Goal: Task Accomplishment & Management: Manage account settings

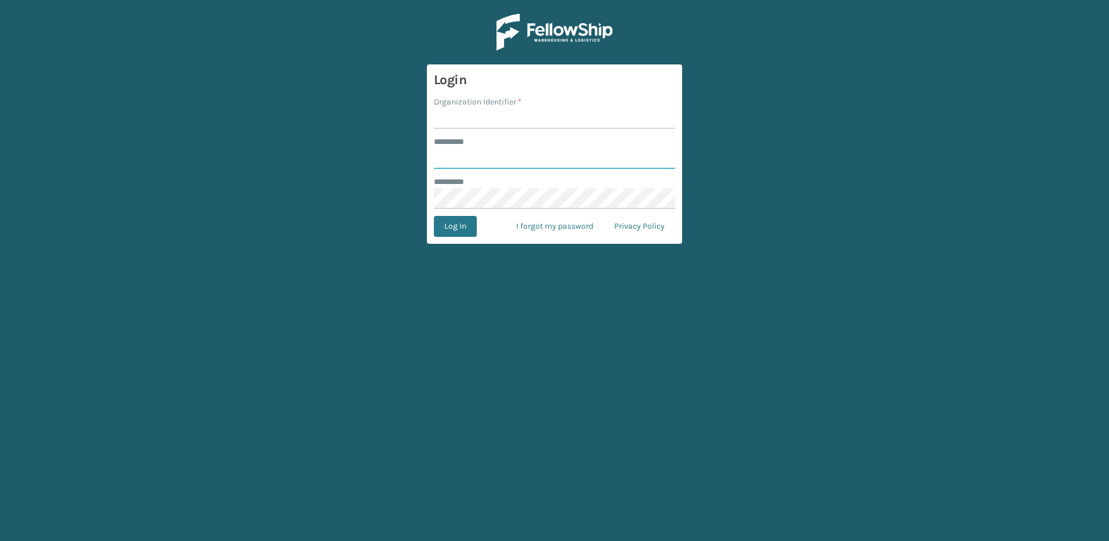
type input "********"
click at [482, 121] on input "Organization Identifier *" at bounding box center [554, 118] width 241 height 21
type input "Fellowship - East"
click at [462, 227] on button "Log In" at bounding box center [455, 226] width 43 height 21
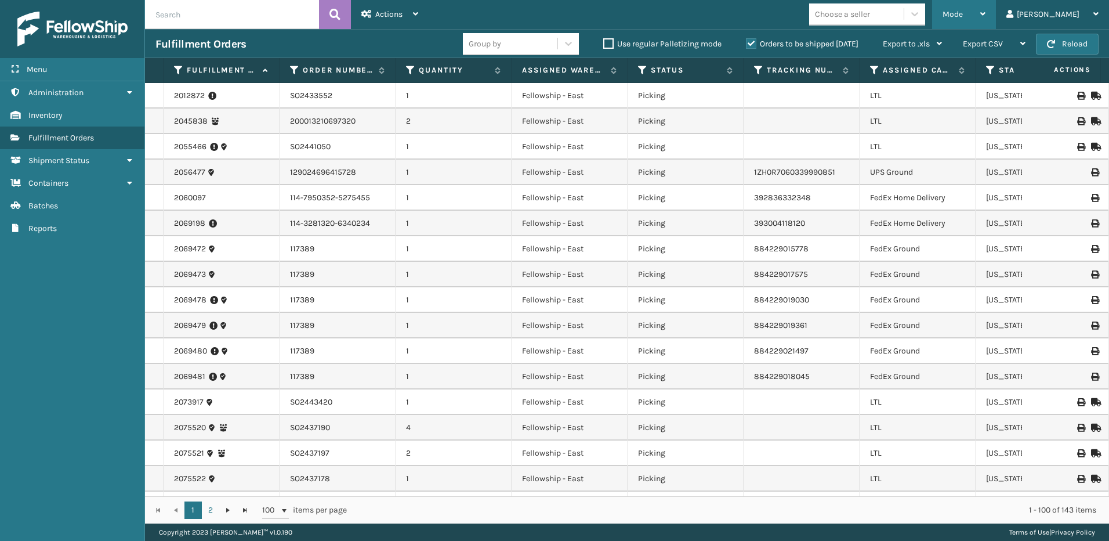
click at [963, 13] on span "Mode" at bounding box center [953, 14] width 20 height 10
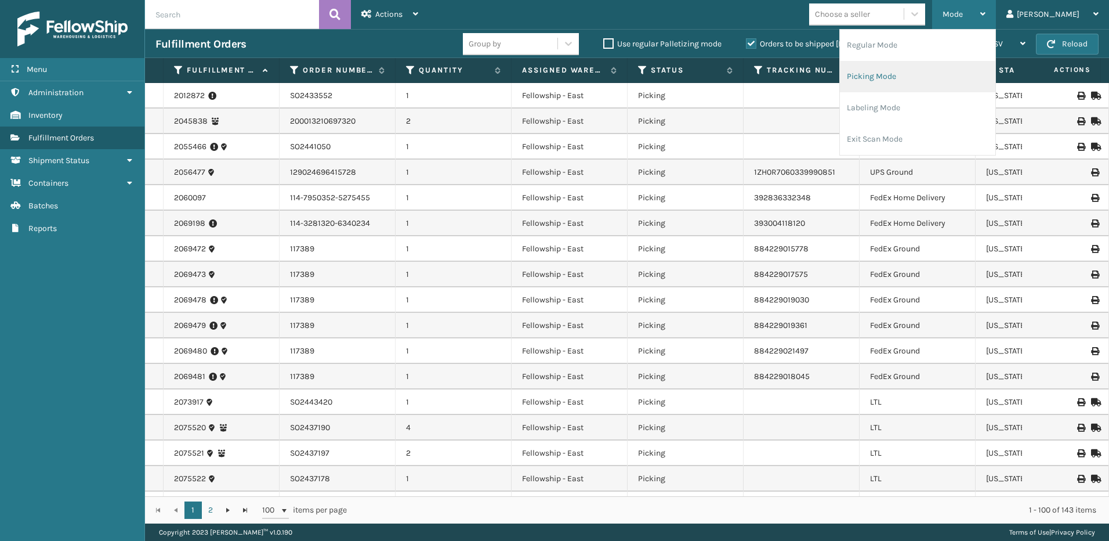
click at [927, 76] on li "Picking Mode" at bounding box center [917, 76] width 155 height 31
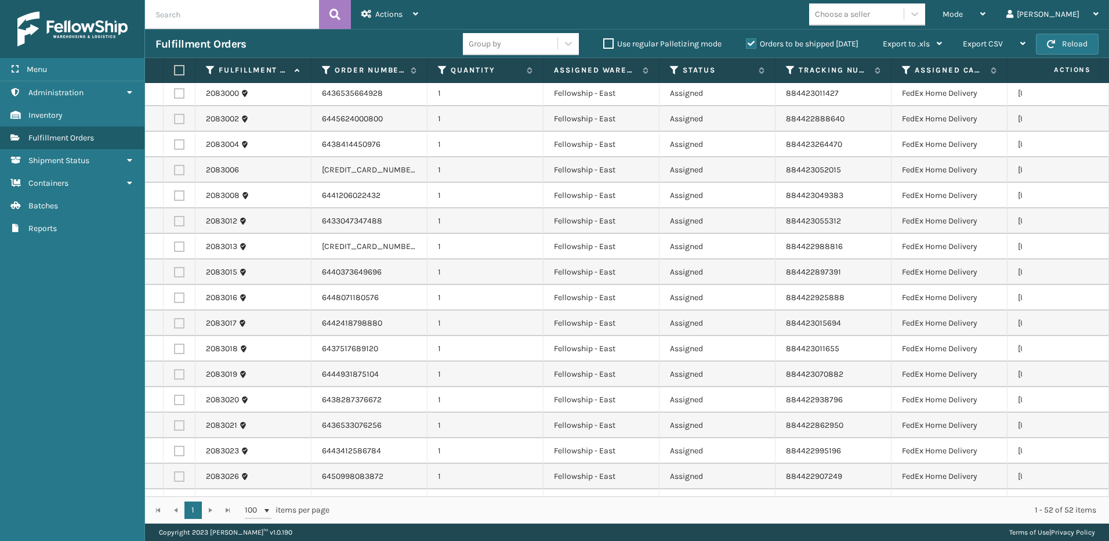
scroll to position [169, 0]
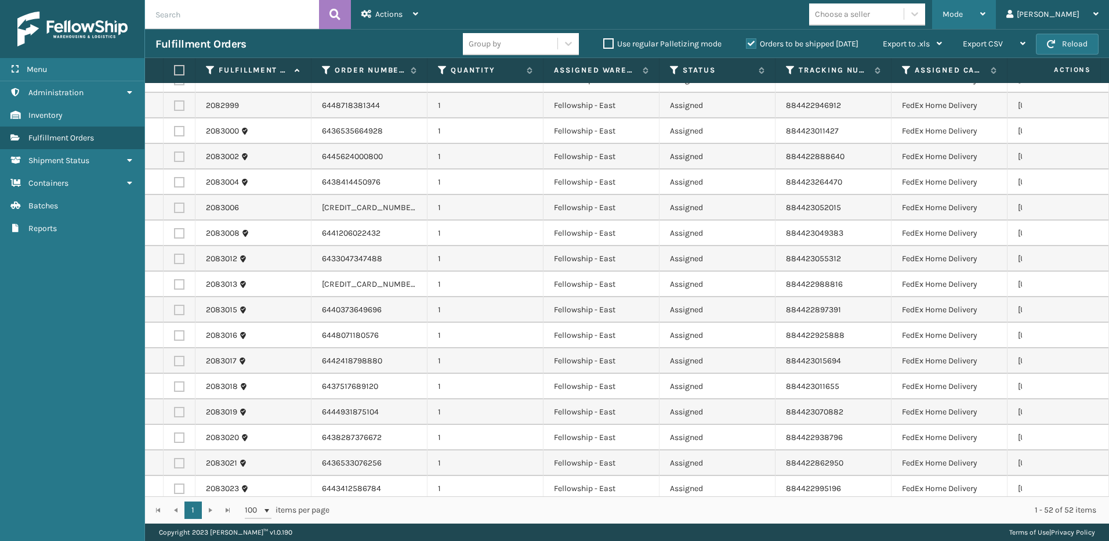
click at [986, 14] on div "Mode" at bounding box center [964, 14] width 43 height 29
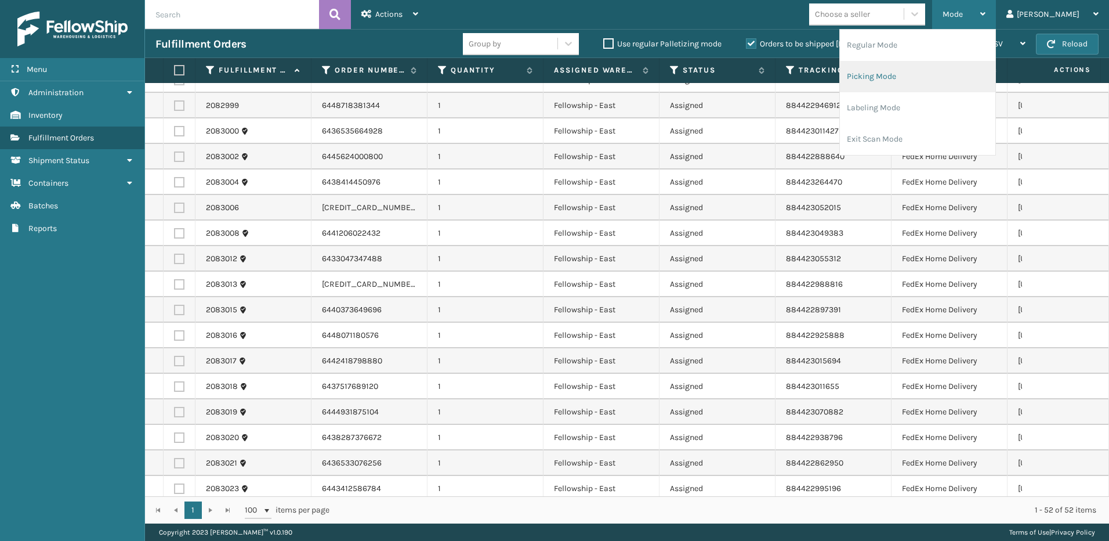
click at [887, 76] on li "Picking Mode" at bounding box center [917, 76] width 155 height 31
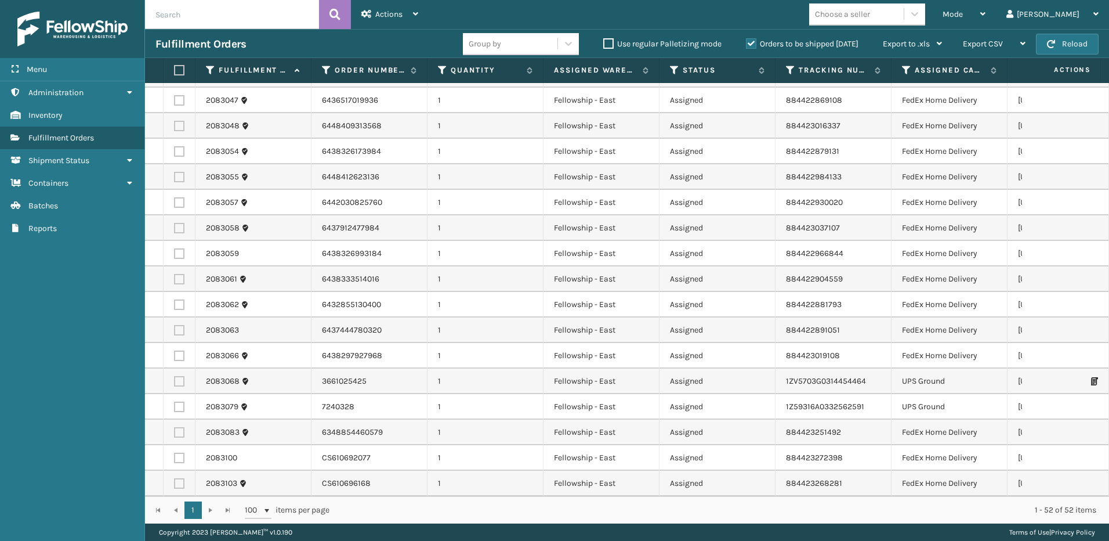
scroll to position [923, 0]
click at [986, 20] on div "Mode" at bounding box center [964, 14] width 43 height 29
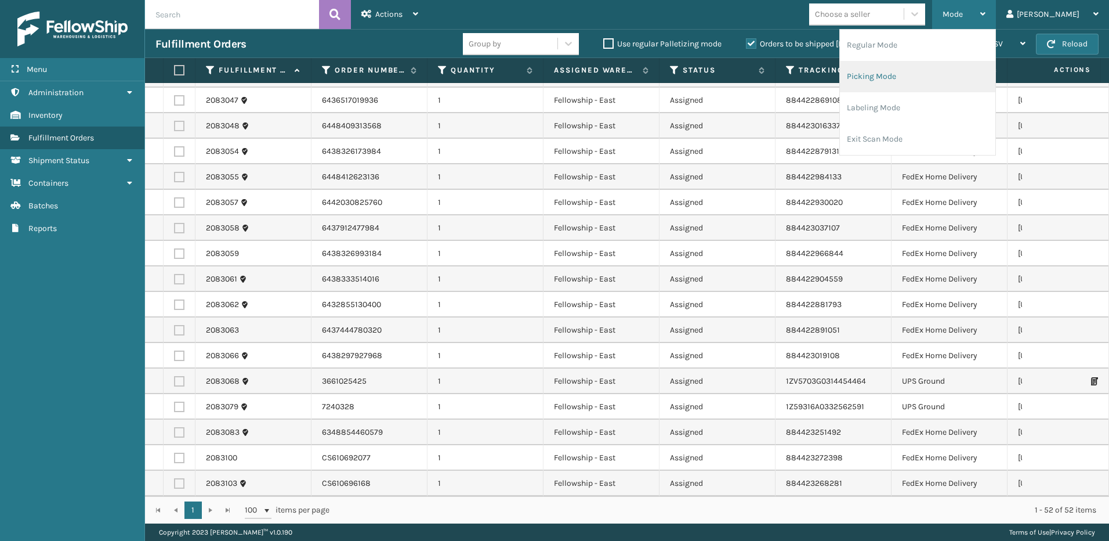
click at [932, 67] on li "Picking Mode" at bounding box center [917, 76] width 155 height 31
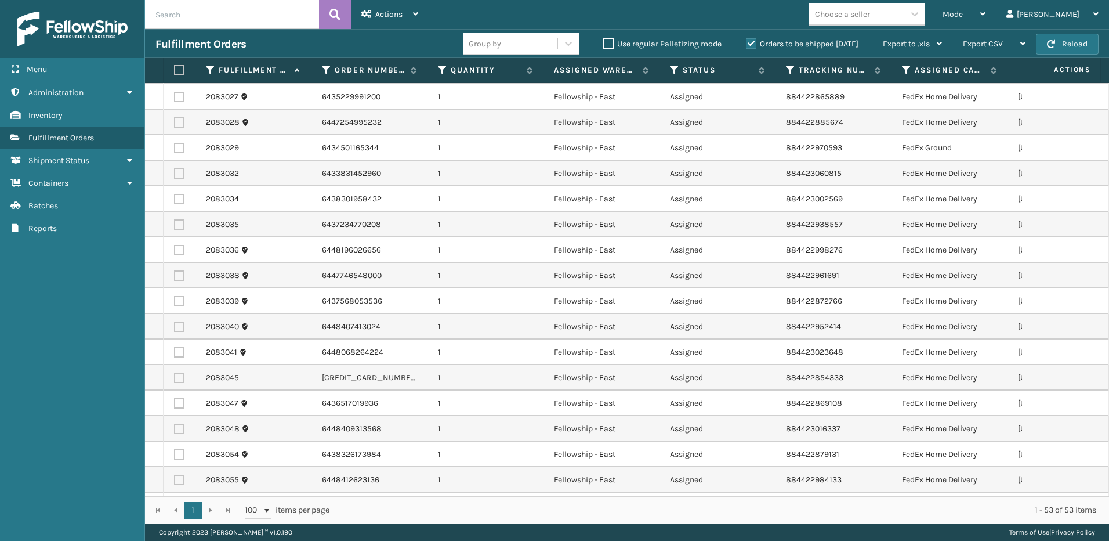
scroll to position [600, 0]
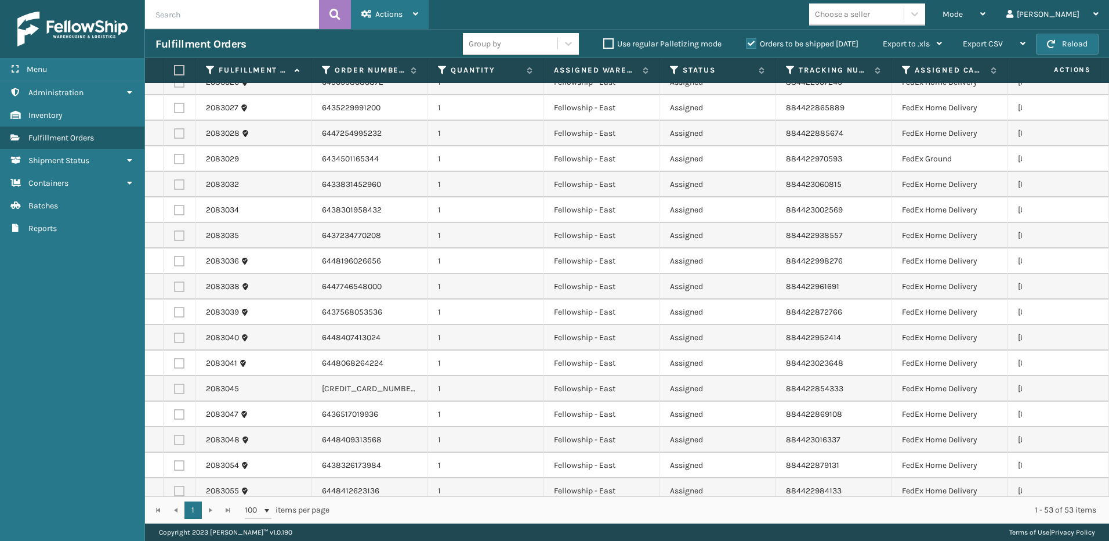
click at [404, 18] on div "Actions" at bounding box center [389, 14] width 57 height 29
click at [1045, 240] on td at bounding box center [1065, 236] width 87 height 26
click at [181, 66] on label at bounding box center [177, 70] width 7 height 10
click at [175, 67] on input "checkbox" at bounding box center [174, 71] width 1 height 8
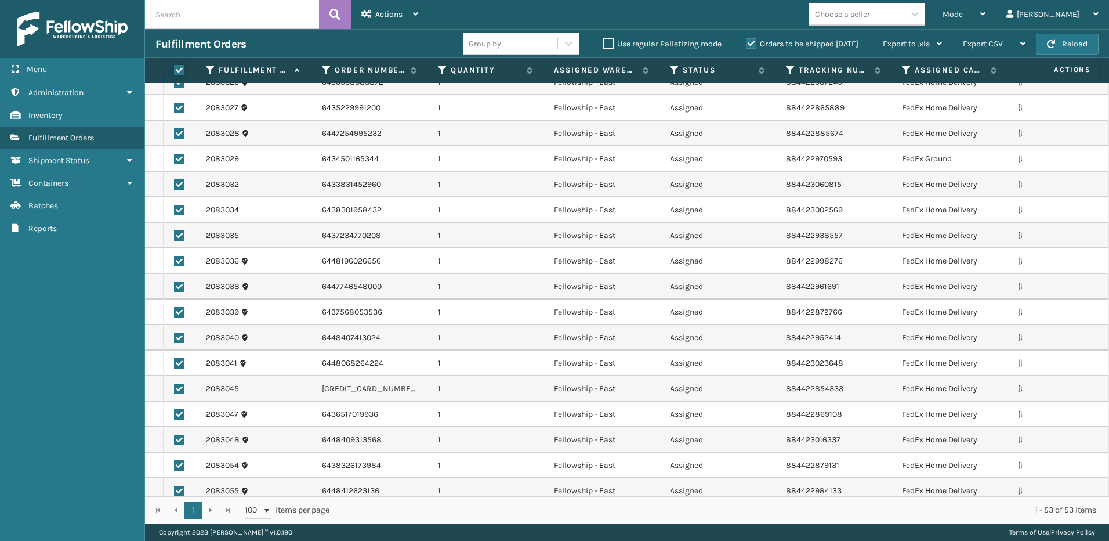
checkbox input "true"
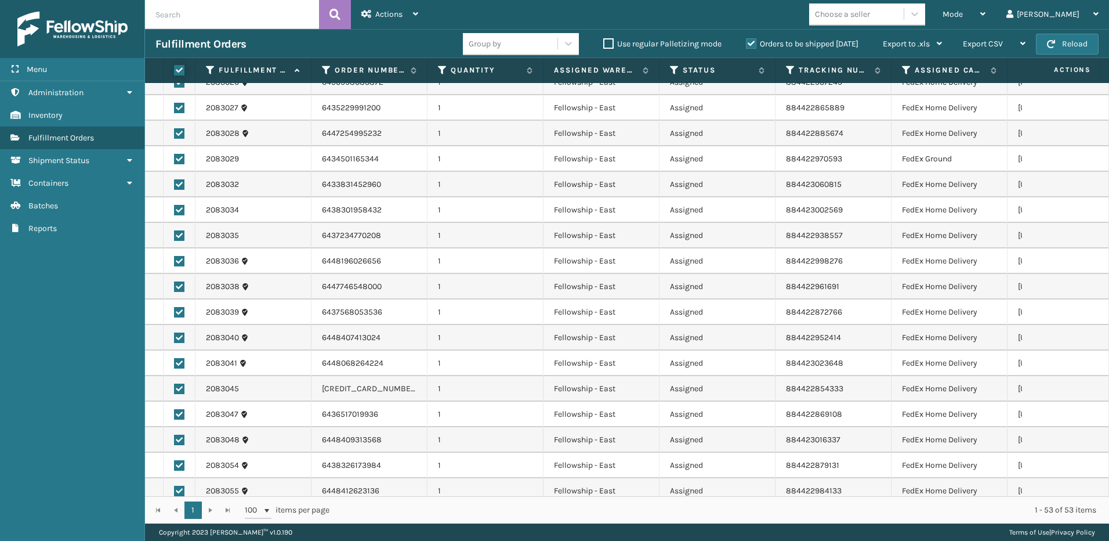
checkbox input "true"
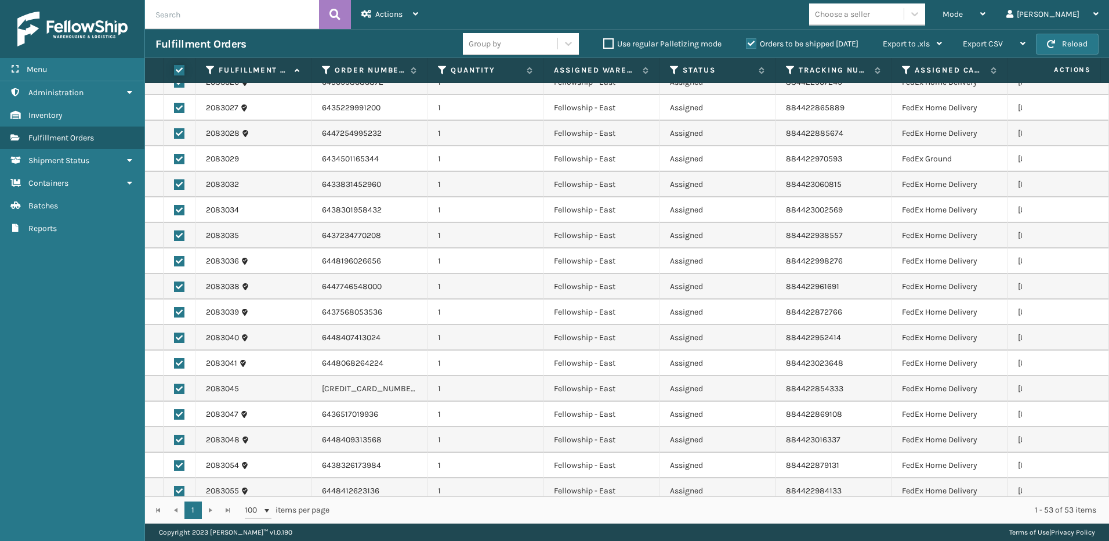
checkbox input "true"
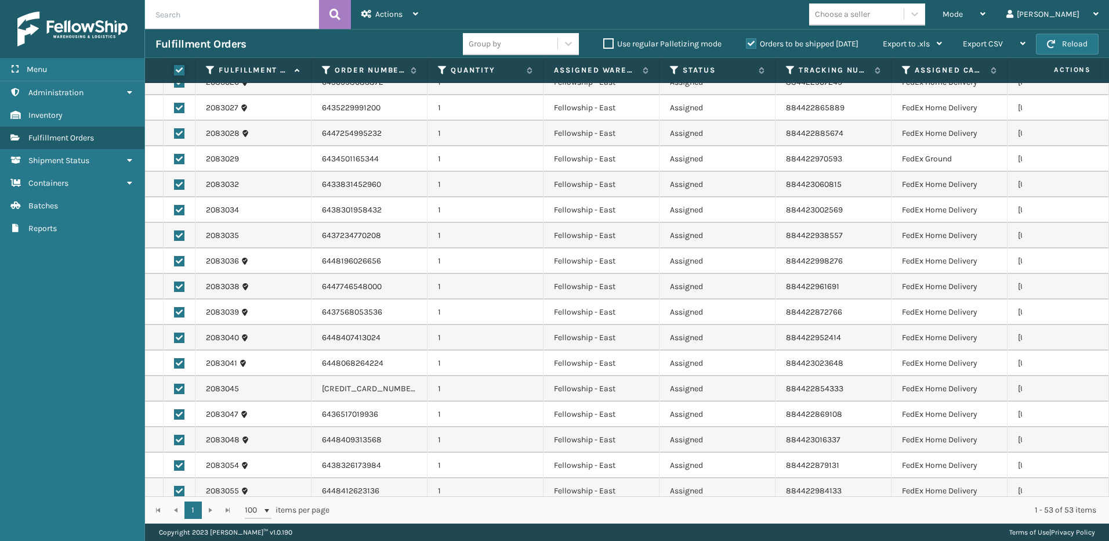
checkbox input "true"
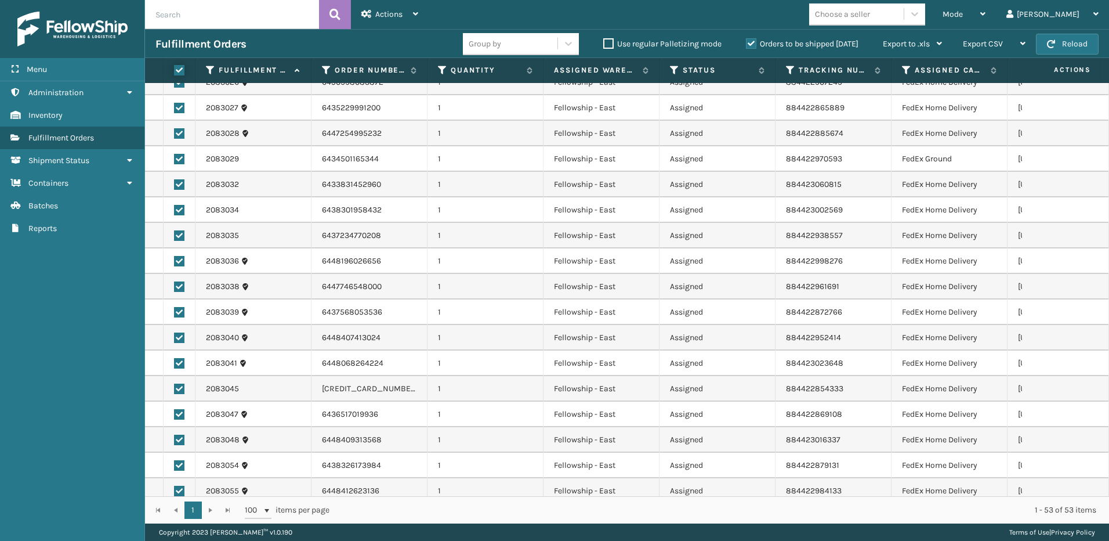
checkbox input "true"
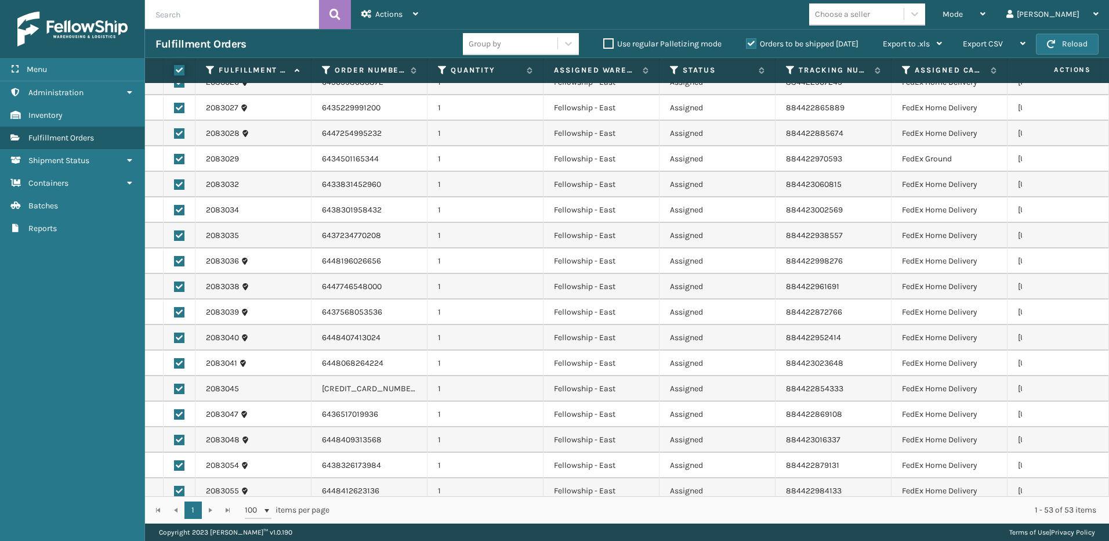
checkbox input "true"
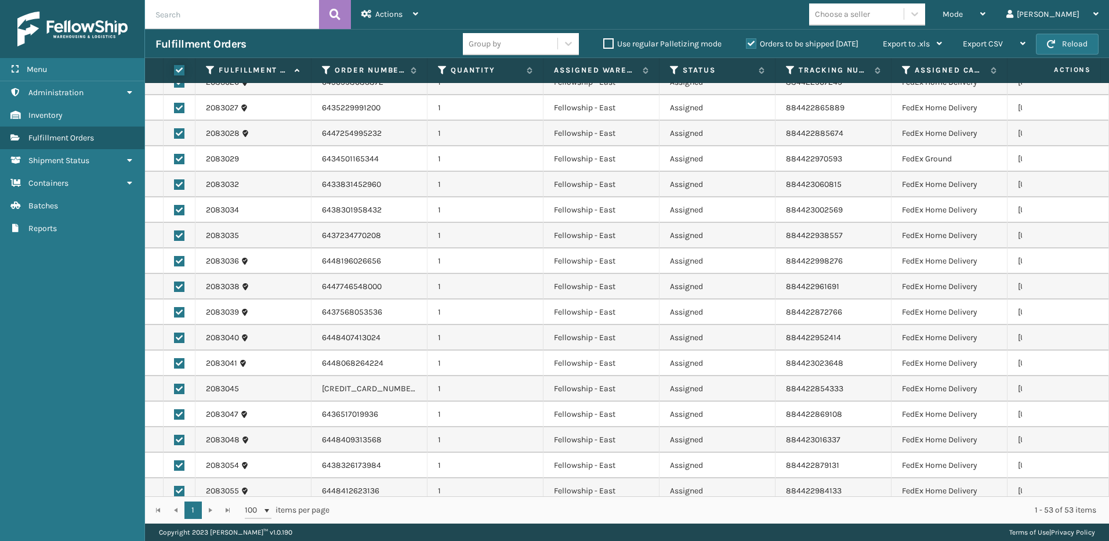
checkbox input "true"
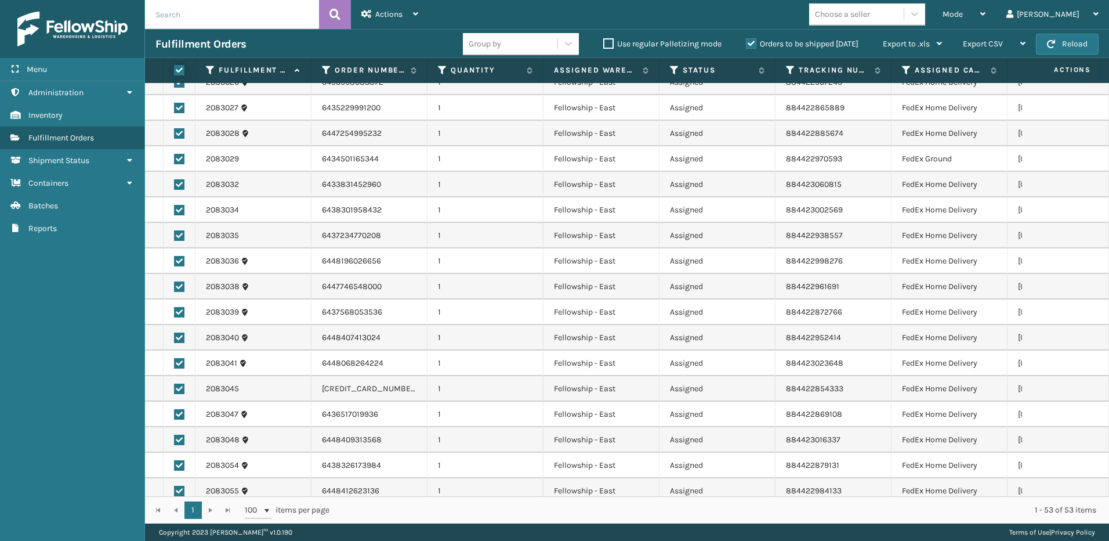
checkbox input "true"
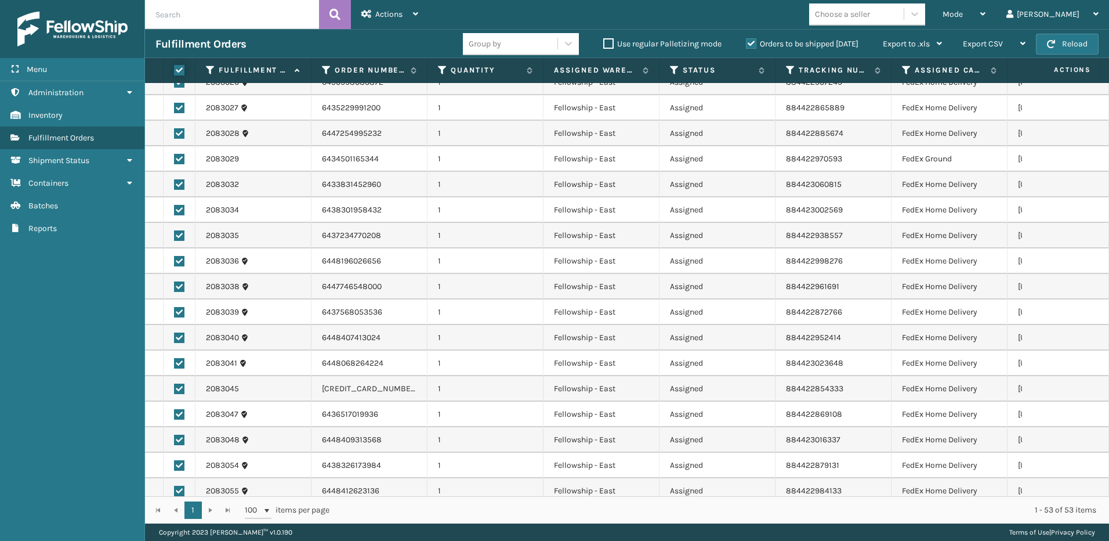
checkbox input "true"
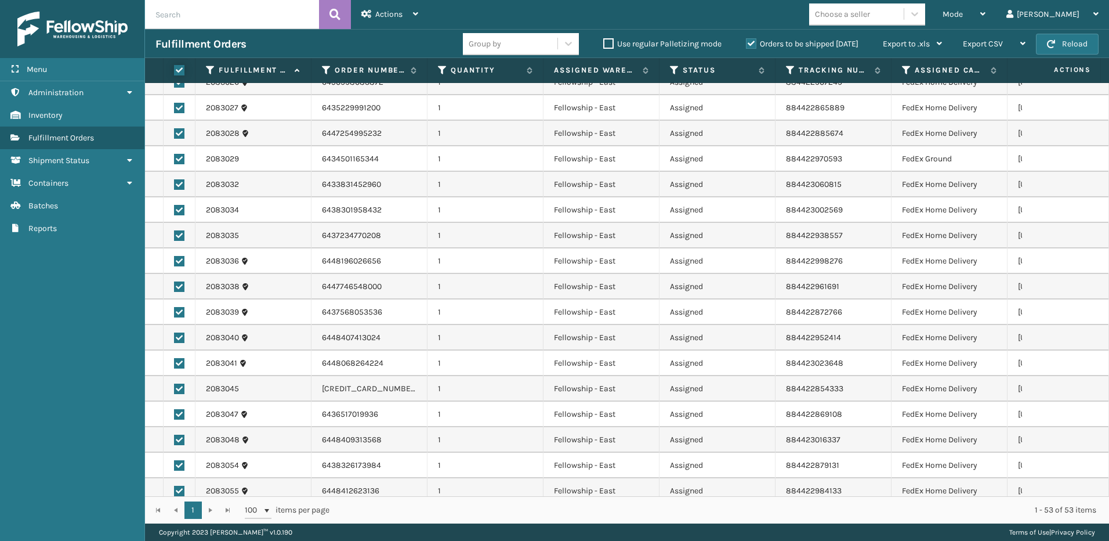
checkbox input "true"
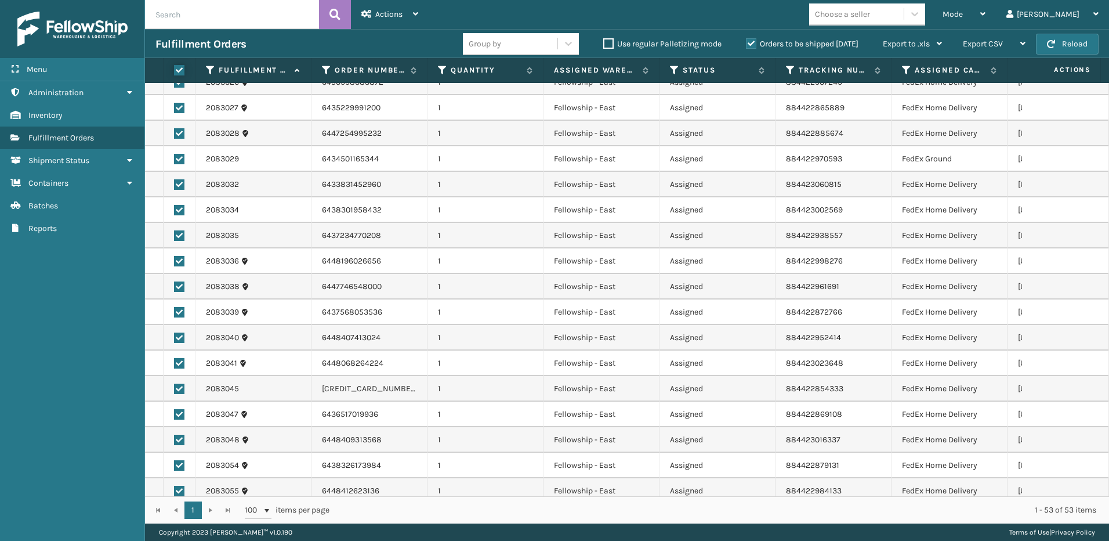
checkbox input "true"
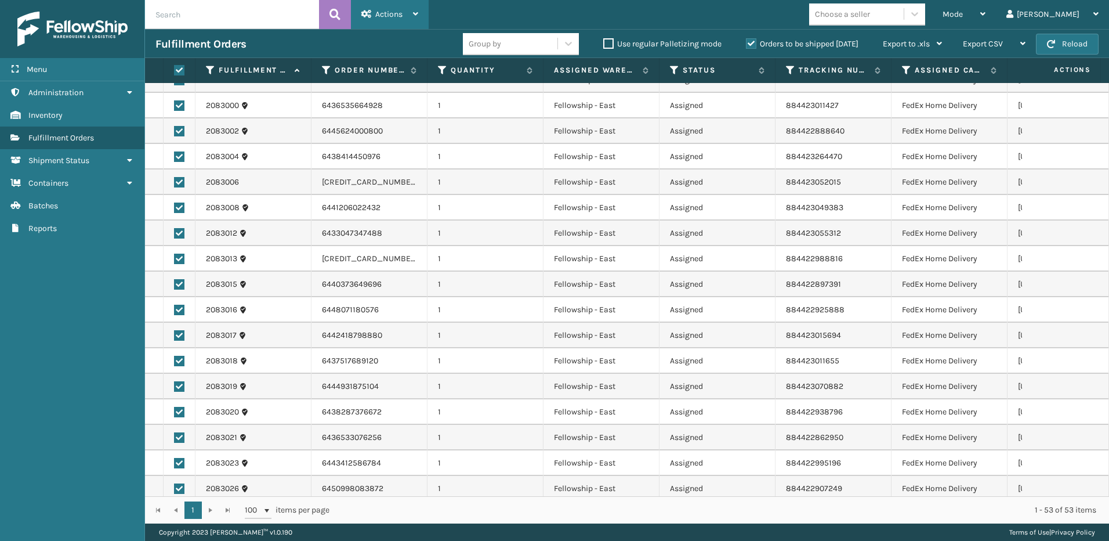
click at [399, 10] on span "Actions" at bounding box center [388, 14] width 27 height 10
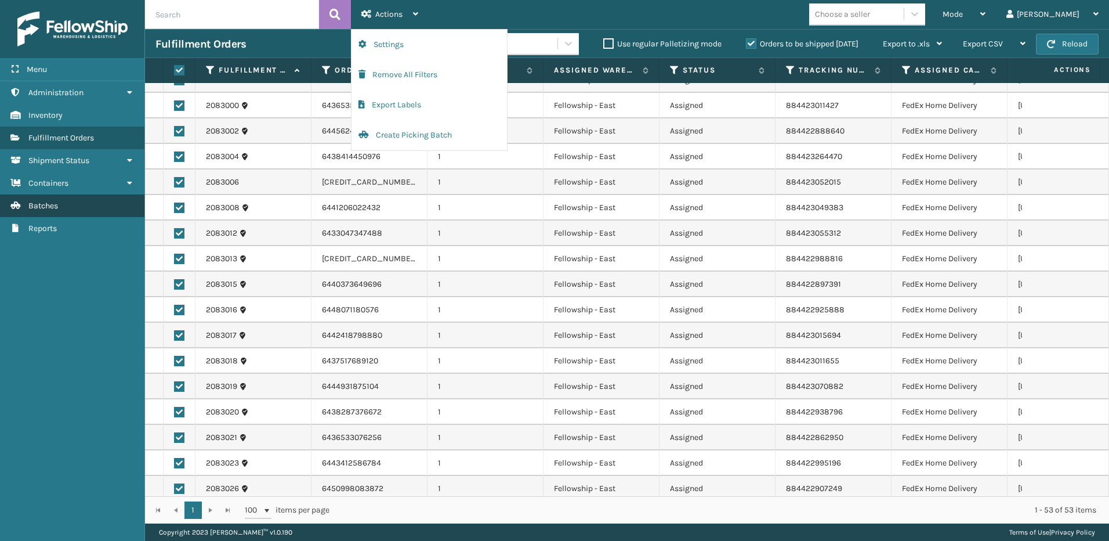
click at [102, 204] on link "Batches" at bounding box center [72, 205] width 144 height 23
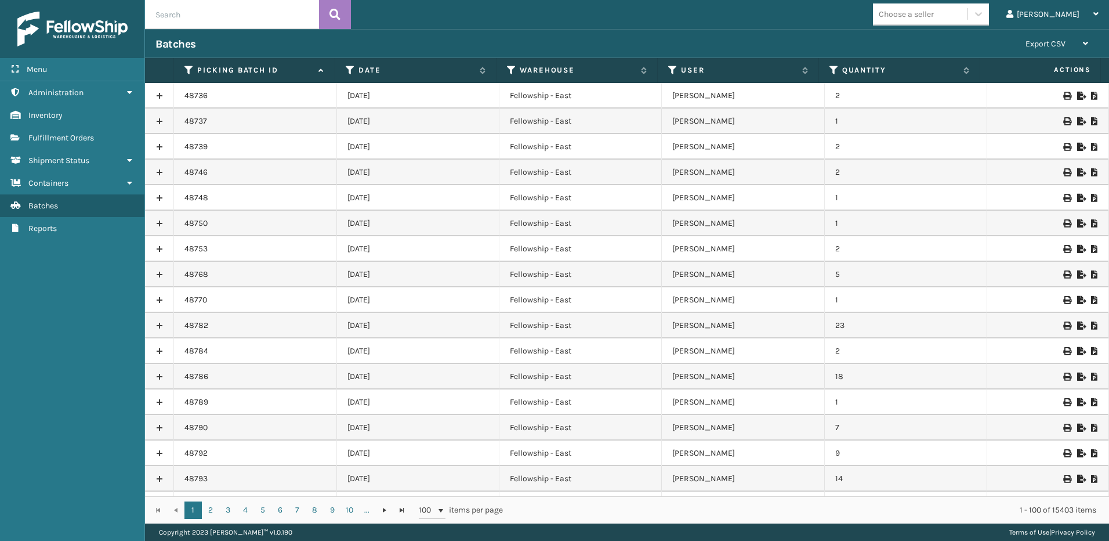
click at [1091, 95] on icon at bounding box center [1094, 96] width 7 height 8
click at [61, 74] on div "Menu" at bounding box center [72, 69] width 144 height 23
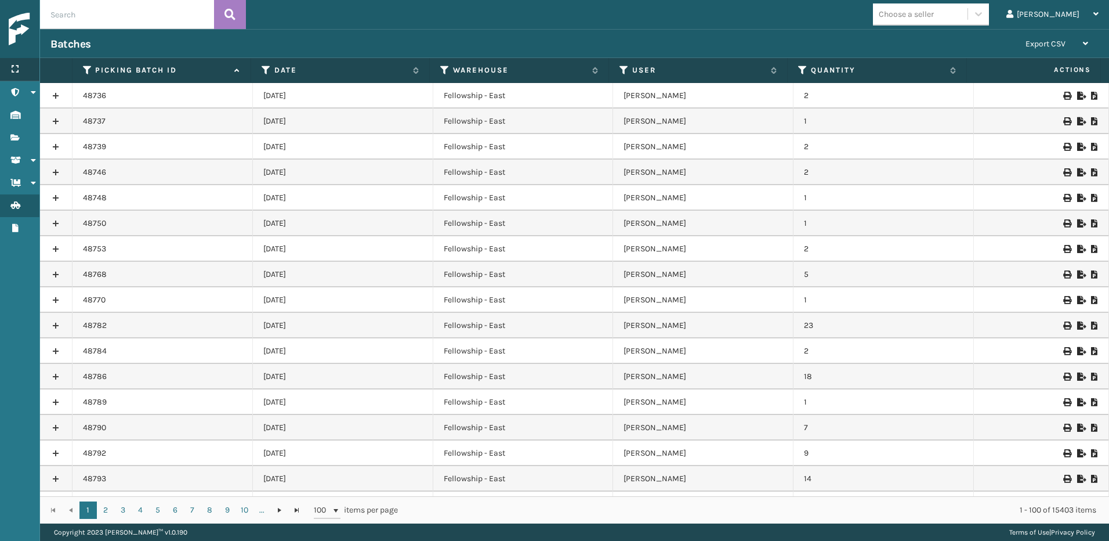
click at [27, 69] on div "Menu" at bounding box center [19, 69] width 39 height 23
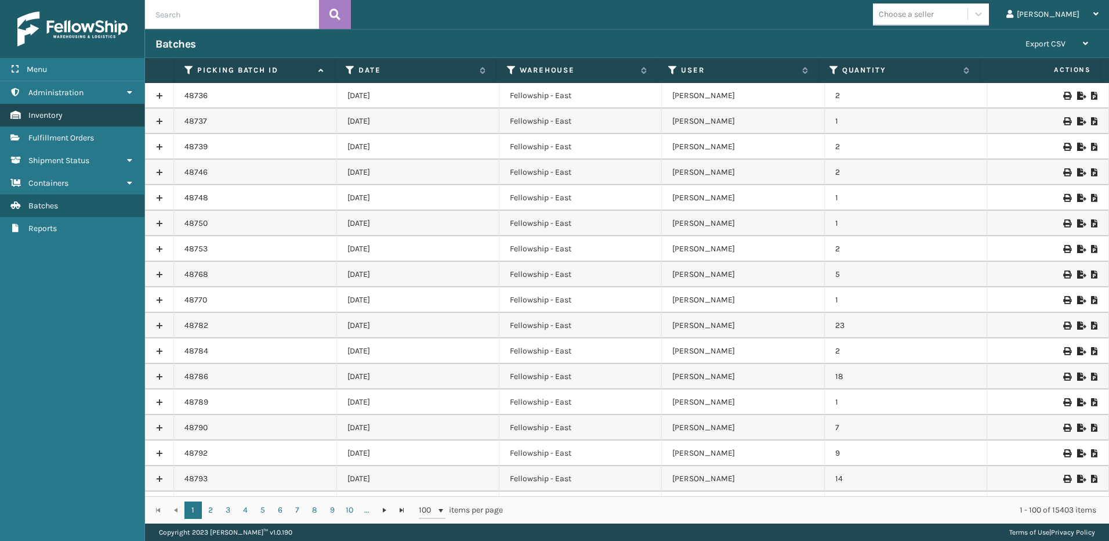
click at [75, 117] on link "Fulfillment Orders Inventory" at bounding box center [72, 115] width 144 height 23
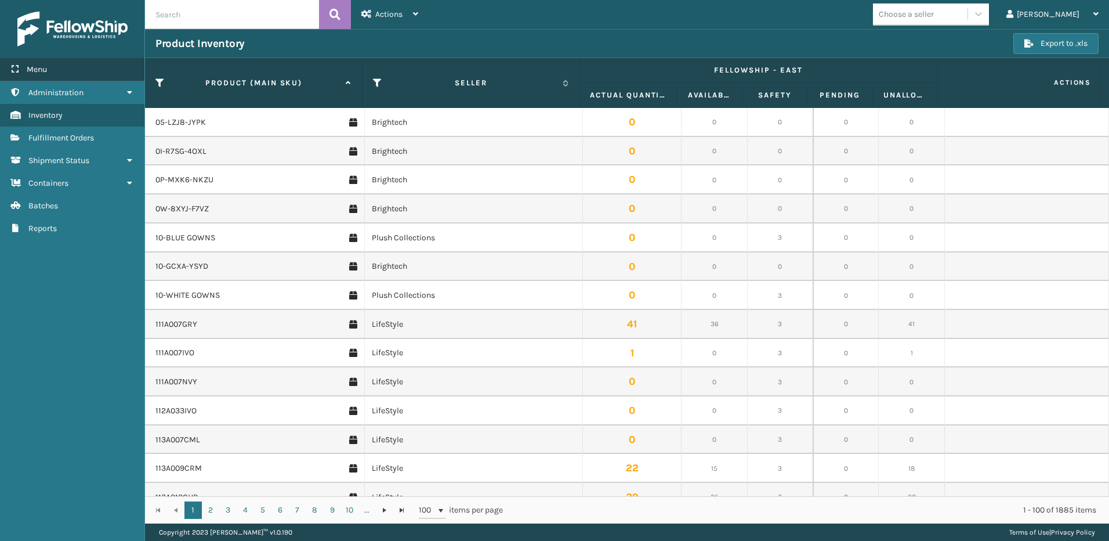
click at [61, 71] on div "Menu" at bounding box center [72, 69] width 144 height 23
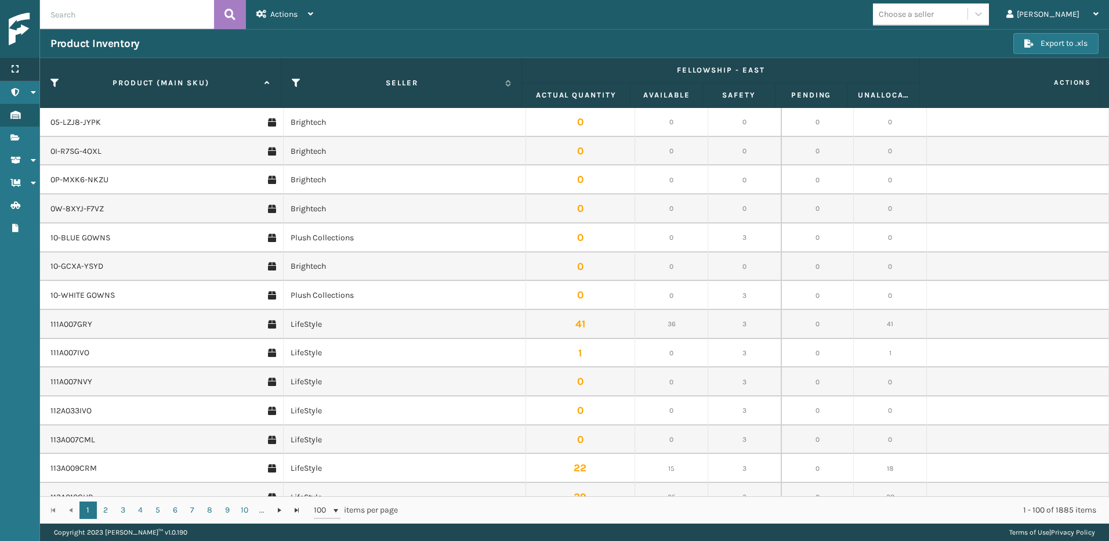
click at [18, 66] on icon at bounding box center [14, 69] width 9 height 8
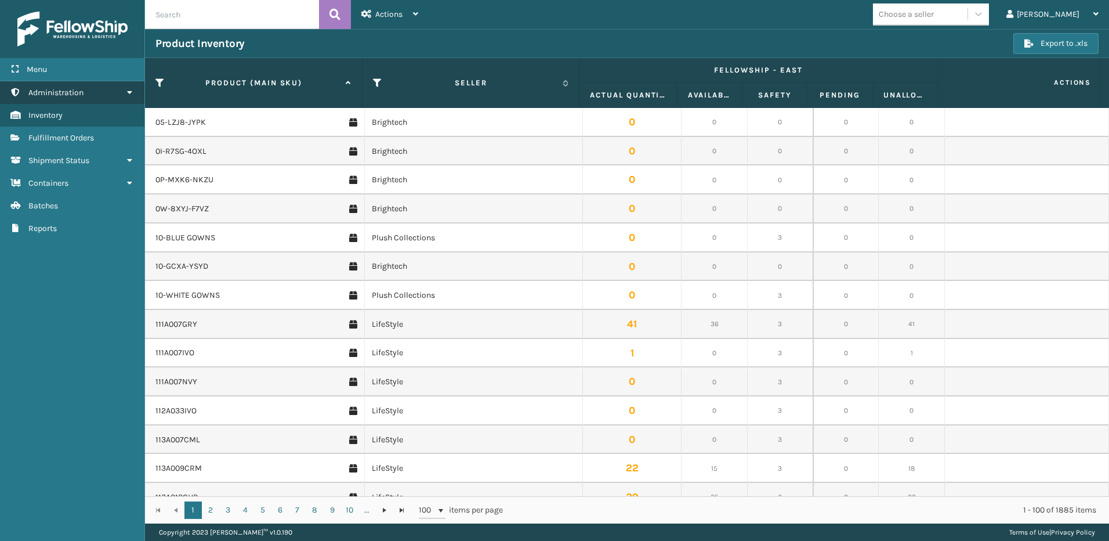
click at [70, 89] on span "Administration" at bounding box center [55, 93] width 55 height 10
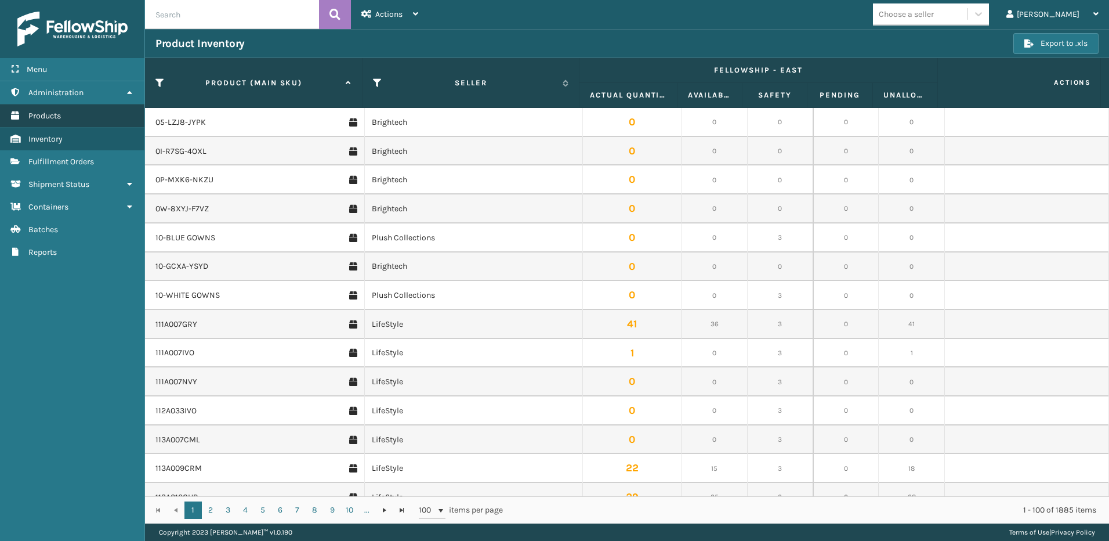
click at [64, 118] on link "Products" at bounding box center [72, 115] width 144 height 23
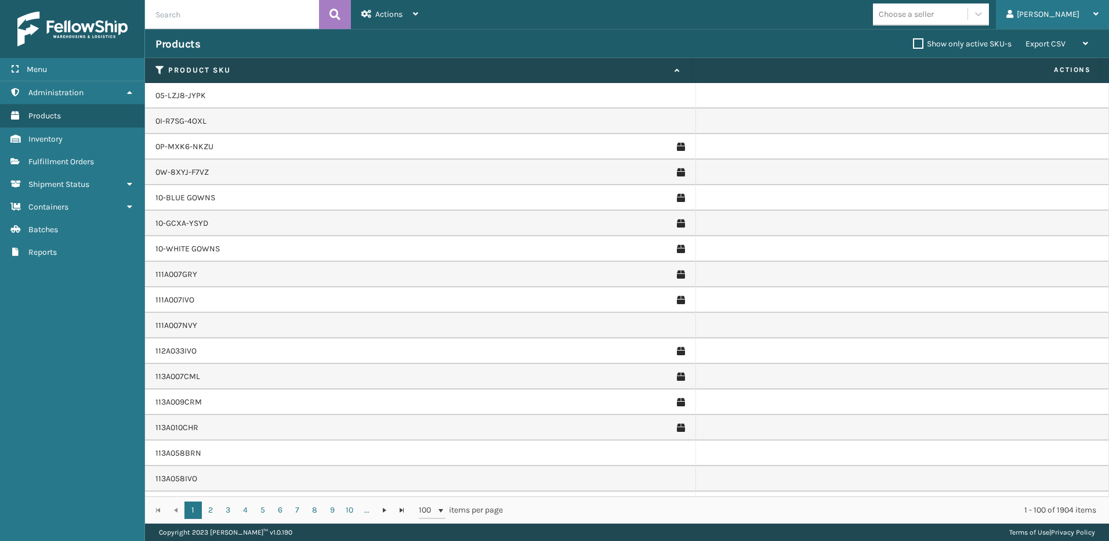
click at [1062, 16] on div "[PERSON_NAME]" at bounding box center [1053, 14] width 92 height 29
click at [997, 43] on li "Log Out" at bounding box center [1030, 45] width 155 height 31
